Goal: Transaction & Acquisition: Purchase product/service

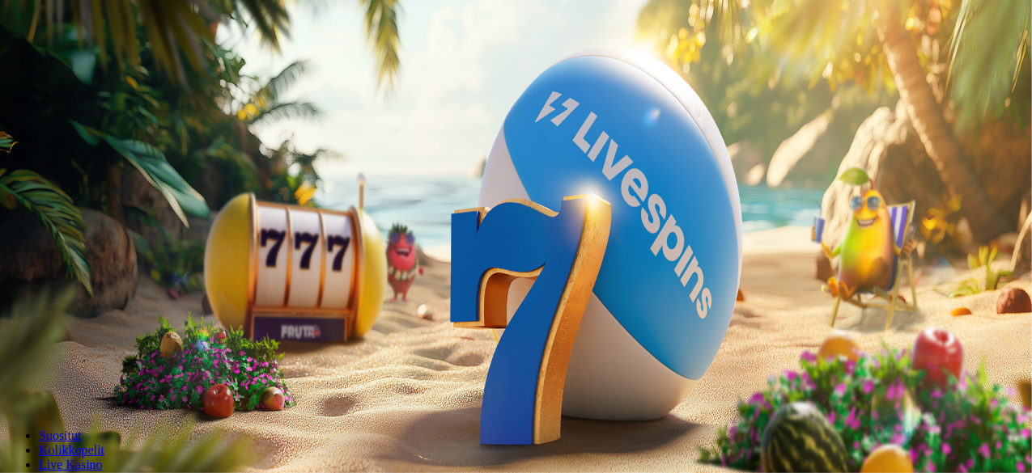
drag, startPoint x: 0, startPoint y: 0, endPoint x: 74, endPoint y: 127, distance: 147.3
click at [49, 65] on span "Talletus" at bounding box center [31, 59] width 36 height 12
click at [86, 123] on span "Tarjoukset" at bounding box center [66, 116] width 54 height 14
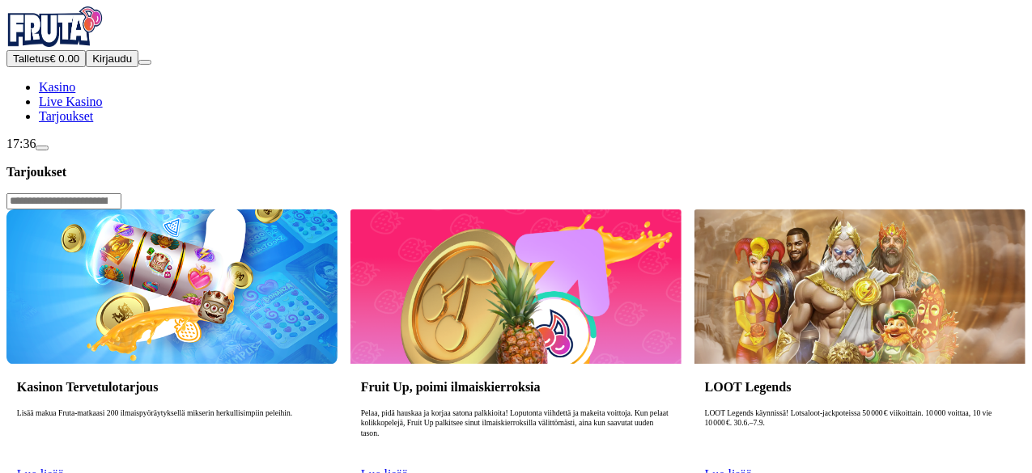
click at [117, 67] on button "Kirjaudu" at bounding box center [112, 58] width 53 height 17
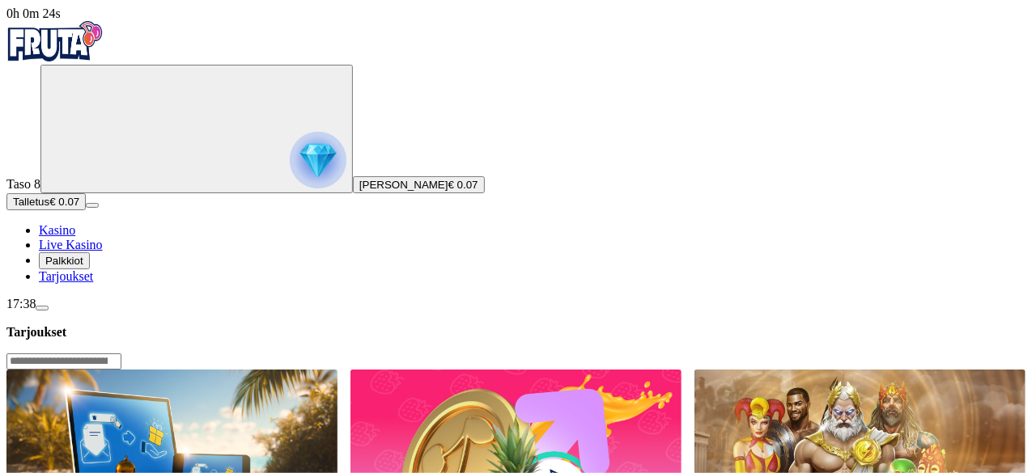
click at [290, 180] on img "Primary" at bounding box center [318, 160] width 57 height 57
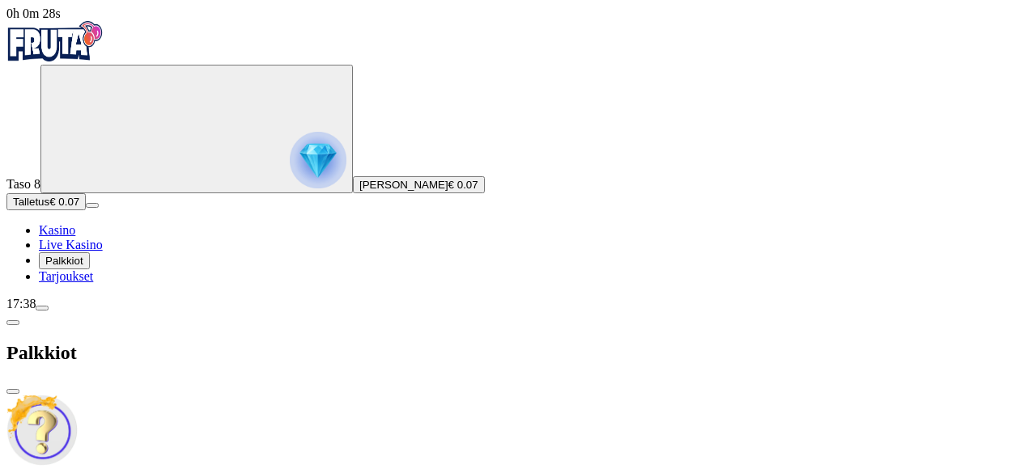
click at [49, 208] on span "Talletus" at bounding box center [31, 202] width 36 height 12
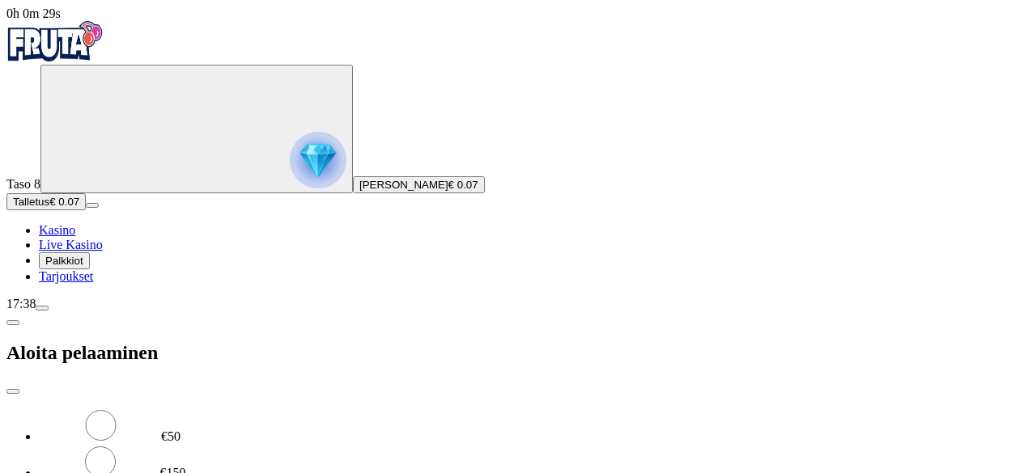
drag, startPoint x: 266, startPoint y: 147, endPoint x: 170, endPoint y: 151, distance: 96.4
click at [176, 151] on div "0h 0m 29s Taso 8 Aapo [PERSON_NAME] € 0.07 Talletus € 0.07 Kasino Live Kasino P…" at bounding box center [517, 292] width 1023 height 572
type input "**"
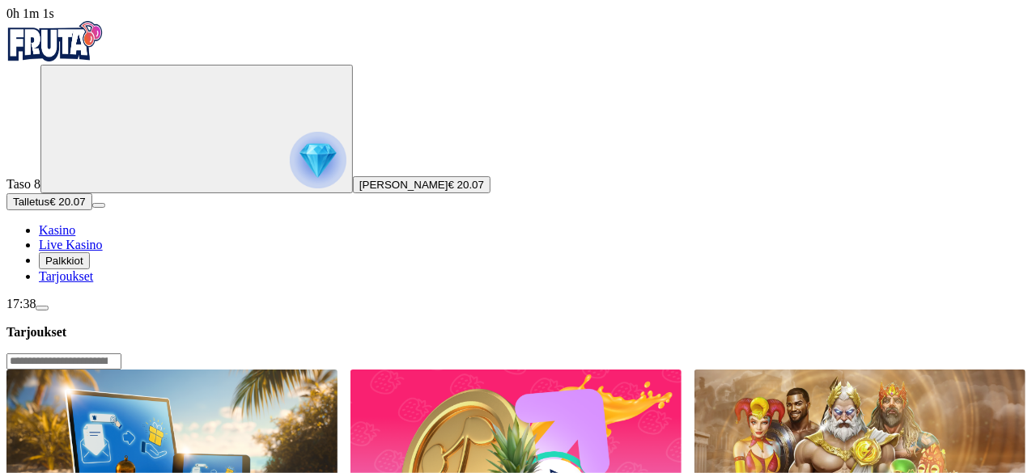
click at [75, 237] on span "Kasino" at bounding box center [57, 230] width 36 height 14
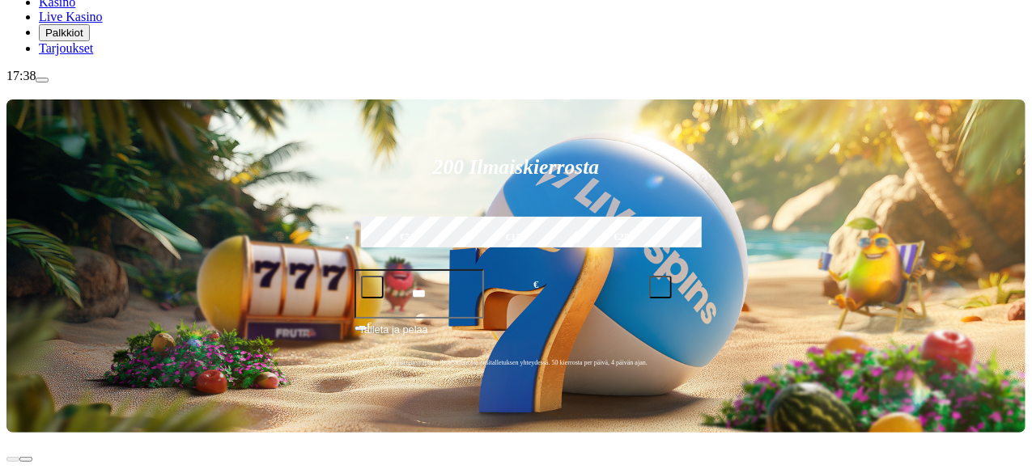
scroll to position [229, 0]
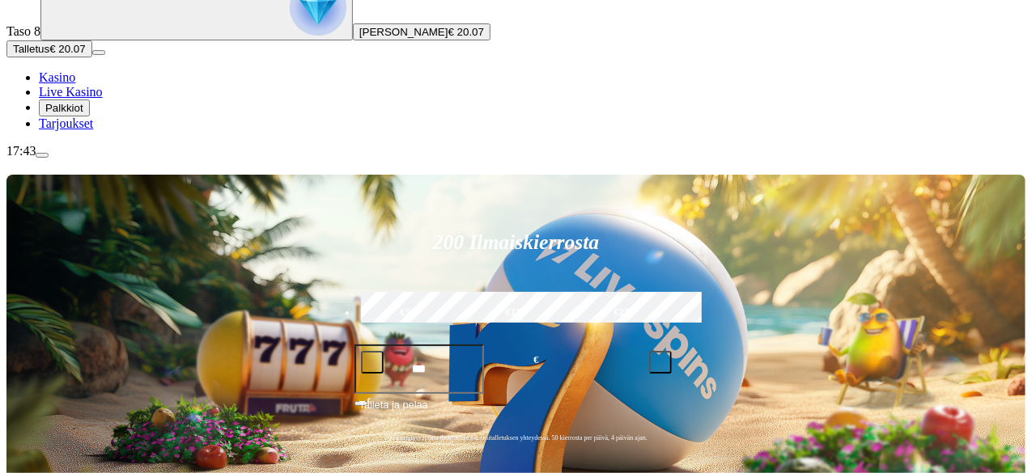
scroll to position [154, 0]
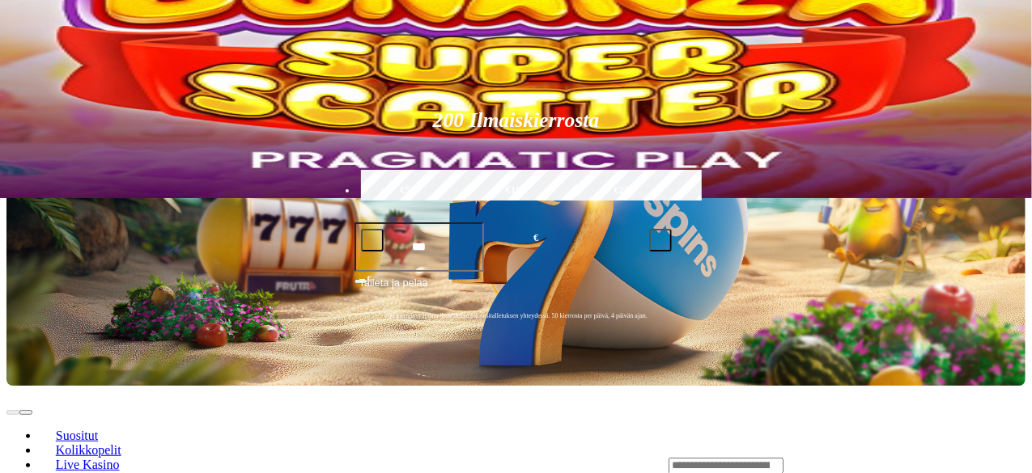
scroll to position [277, 0]
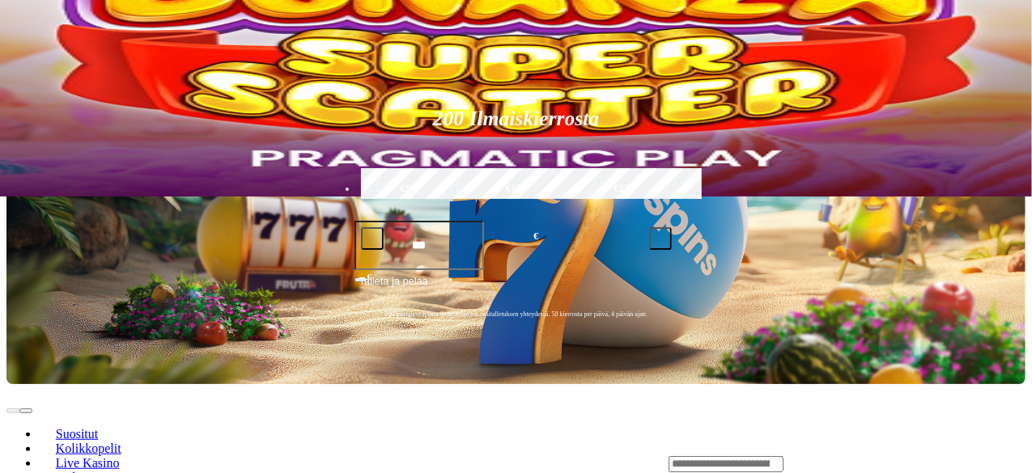
click at [783, 456] on input "Search" at bounding box center [725, 464] width 115 height 16
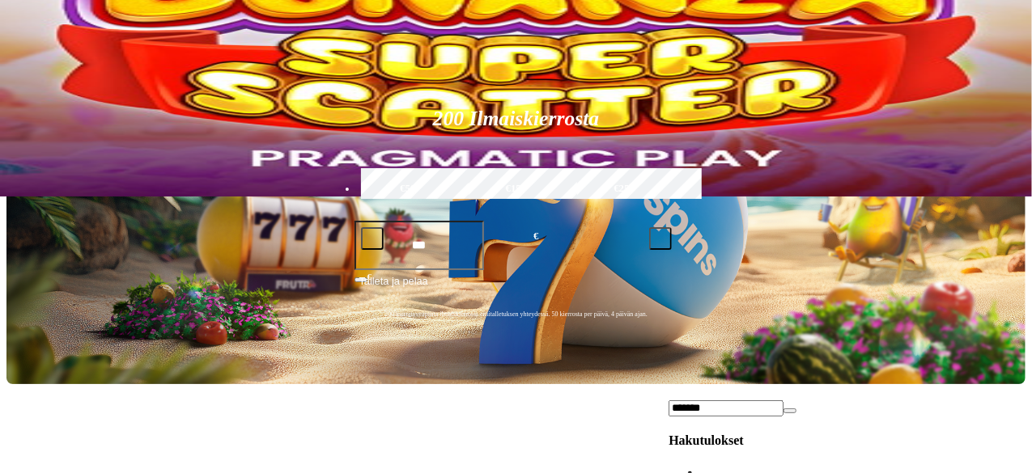
type input "*******"
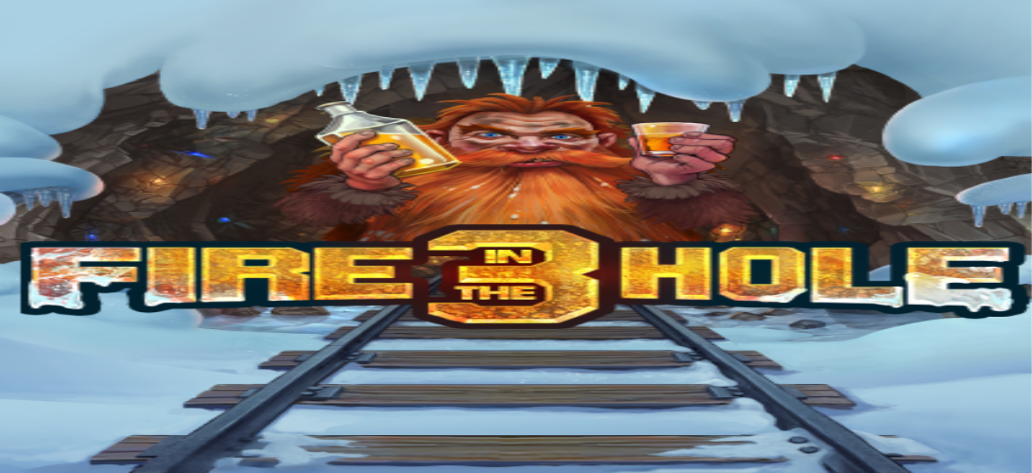
click at [26, 380] on span "chevron-right icon" at bounding box center [26, 380] width 0 height 0
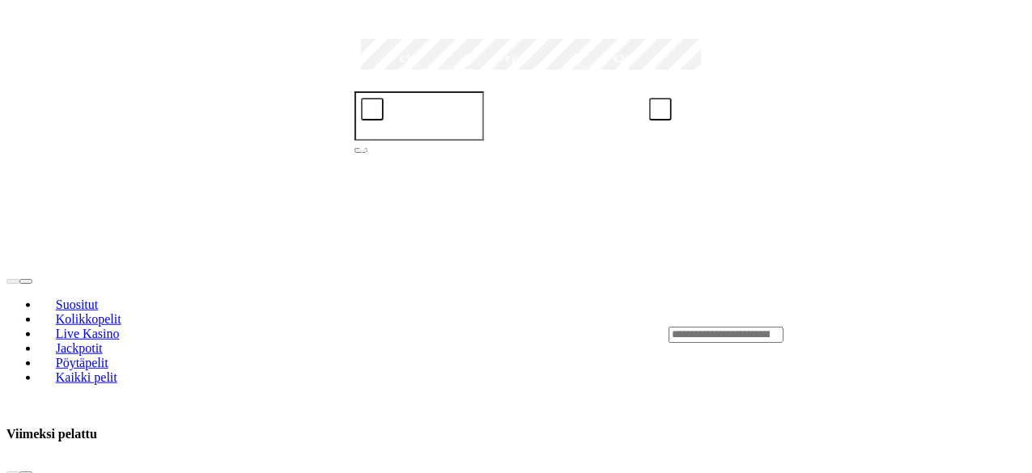
scroll to position [407, 0]
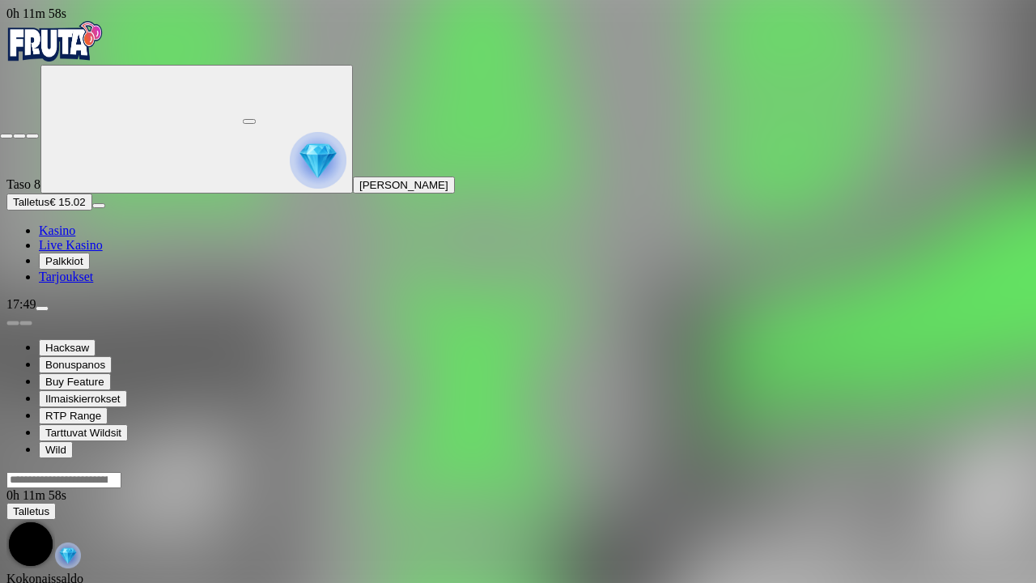
click at [32, 136] on span "fullscreen-exit icon" at bounding box center [32, 136] width 0 height 0
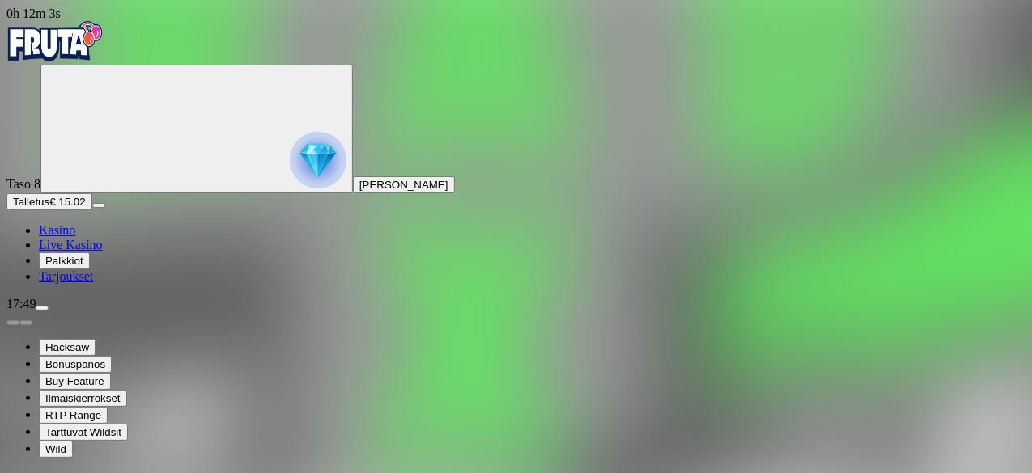
click at [26, 473] on span "chevron-right icon" at bounding box center [26, 482] width 0 height 0
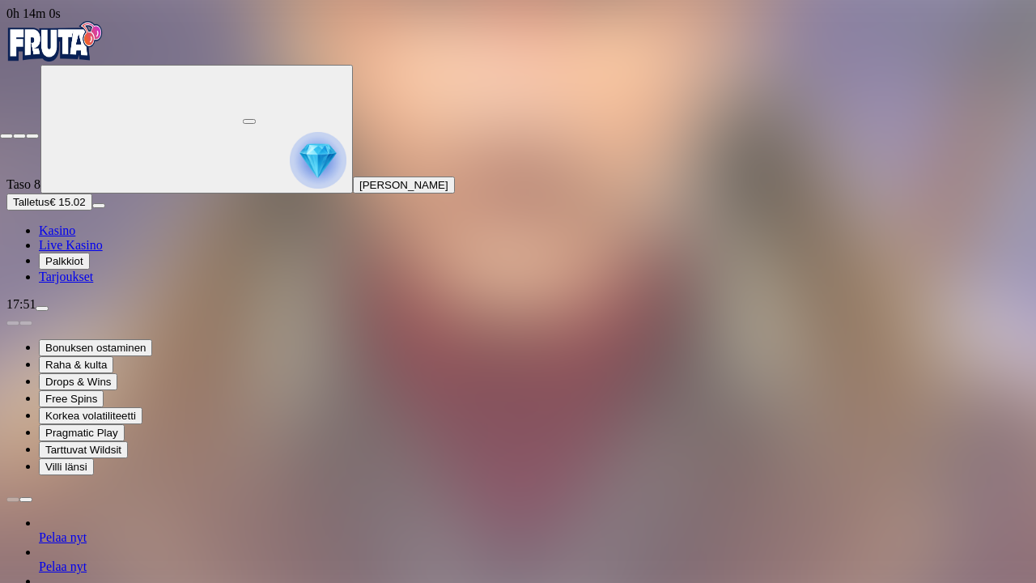
click at [26, 134] on button "button" at bounding box center [32, 136] width 13 height 5
